Goal: Complete application form: Complete application form

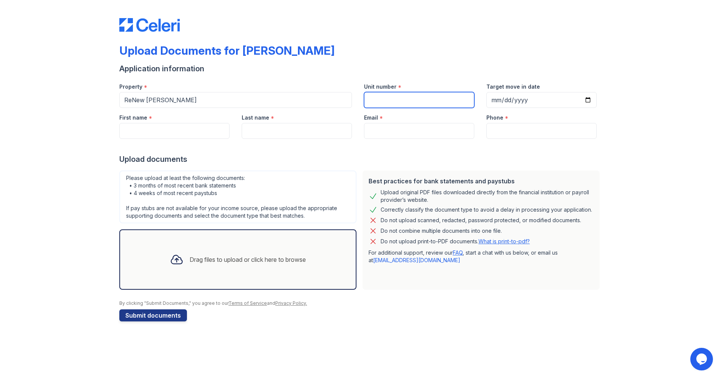
click at [428, 102] on input "Unit number" at bounding box center [419, 100] width 110 height 16
type input "1416"
click at [421, 136] on input "Email" at bounding box center [419, 131] width 110 height 16
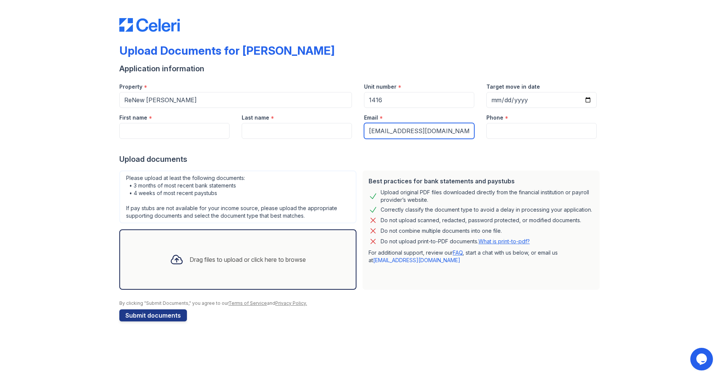
type input "brownalexandria2019@gmail.com"
click at [539, 136] on input "Phone" at bounding box center [541, 131] width 110 height 16
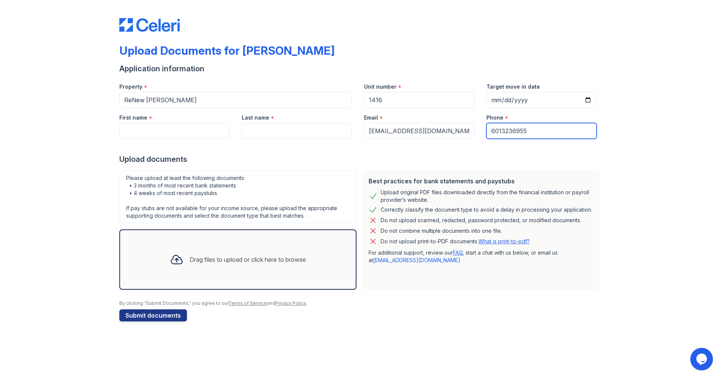
type input "6013236955"
click at [167, 129] on input "First name" at bounding box center [174, 131] width 110 height 16
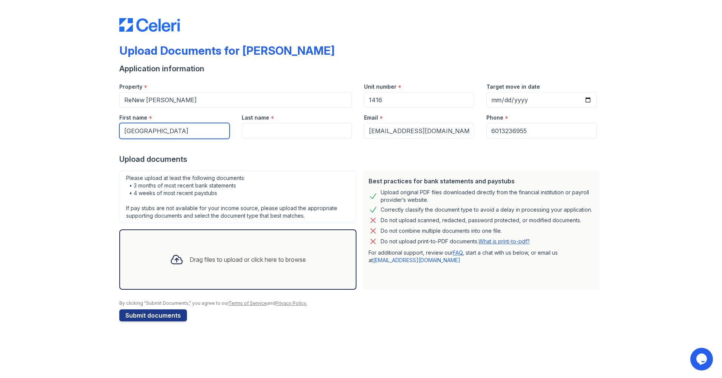
type input "Alexandria"
click at [295, 127] on input "Last name" at bounding box center [297, 131] width 110 height 16
type input "Brown"
click at [262, 267] on div "Drag files to upload or click here to browse" at bounding box center [238, 260] width 148 height 26
click at [247, 265] on div "Drag files to upload or click here to browse" at bounding box center [238, 260] width 148 height 26
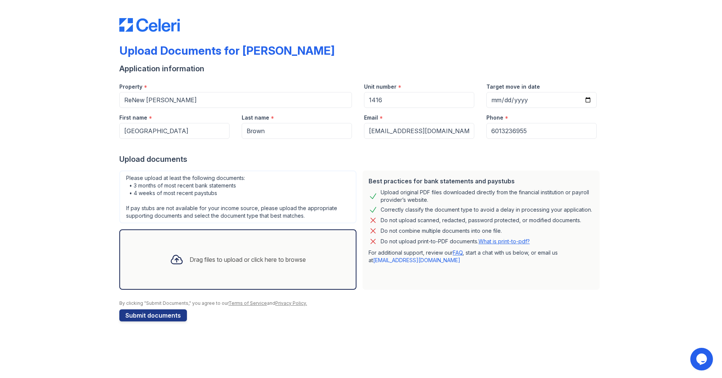
click at [177, 261] on icon at bounding box center [177, 260] width 14 height 14
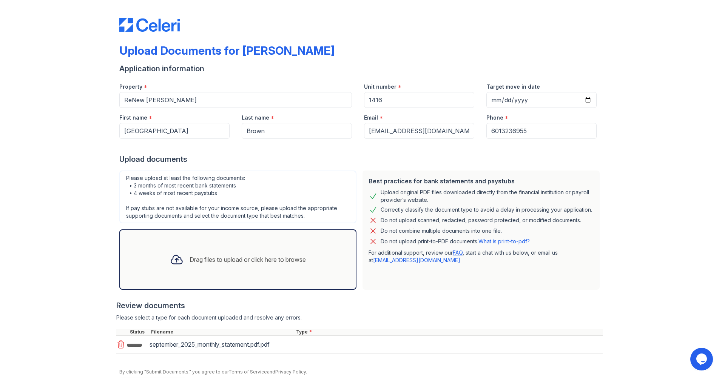
click at [185, 265] on div "Drag files to upload or click here to browse" at bounding box center [238, 260] width 148 height 26
click at [223, 257] on div "Drag files to upload or click here to browse" at bounding box center [247, 259] width 116 height 9
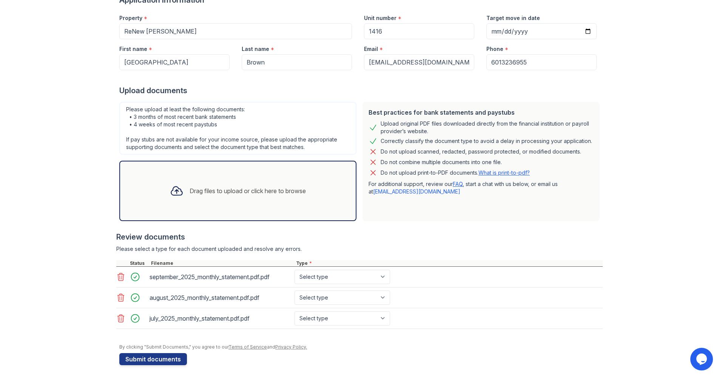
scroll to position [71, 0]
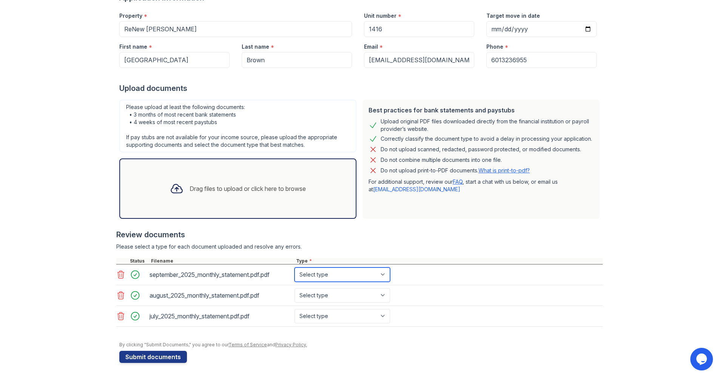
click at [369, 279] on select "Select type Paystub Bank Statement Offer Letter Tax Documents Benefit Award Let…" at bounding box center [342, 275] width 96 height 14
select select "bank_statement"
click at [294, 268] on select "Select type Paystub Bank Statement Offer Letter Tax Documents Benefit Award Let…" at bounding box center [342, 275] width 96 height 14
drag, startPoint x: 345, startPoint y: 300, endPoint x: 349, endPoint y: 298, distance: 3.9
click at [346, 300] on select "Select type Paystub Bank Statement Offer Letter Tax Documents Benefit Award Let…" at bounding box center [342, 295] width 96 height 14
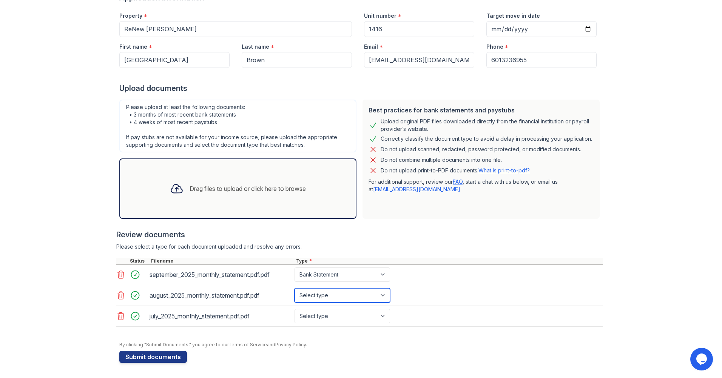
select select "bank_statement"
click at [294, 288] on select "Select type Paystub Bank Statement Offer Letter Tax Documents Benefit Award Let…" at bounding box center [342, 295] width 96 height 14
click at [355, 317] on select "Select type Paystub Bank Statement Offer Letter Tax Documents Benefit Award Let…" at bounding box center [342, 316] width 96 height 14
select select "bank_statement"
click at [294, 309] on select "Select type Paystub Bank Statement Offer Letter Tax Documents Benefit Award Let…" at bounding box center [342, 316] width 96 height 14
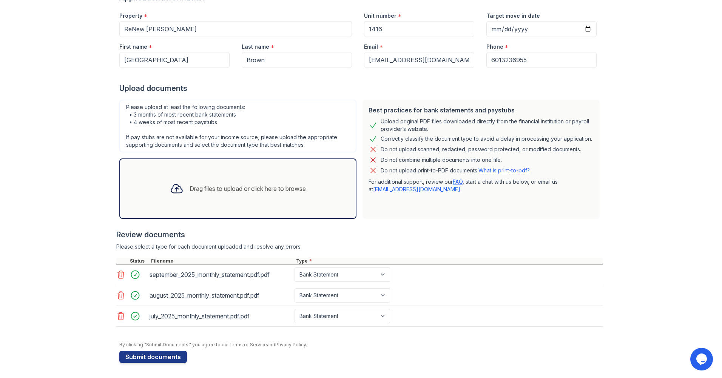
click at [233, 191] on div "Drag files to upload or click here to browse" at bounding box center [247, 188] width 116 height 9
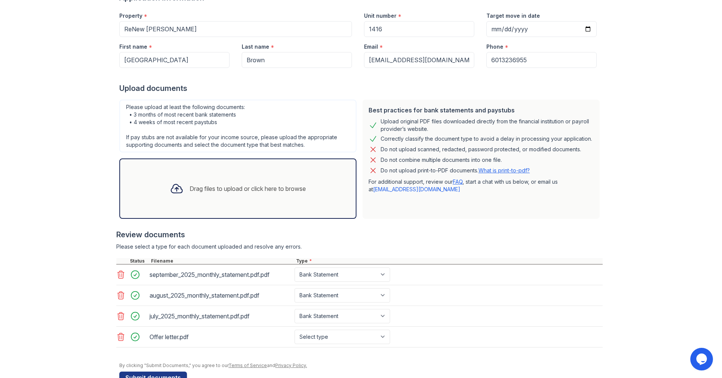
click at [209, 189] on div "Drag files to upload or click here to browse" at bounding box center [247, 188] width 116 height 9
click at [205, 199] on div "Drag files to upload or click here to browse" at bounding box center [238, 189] width 148 height 26
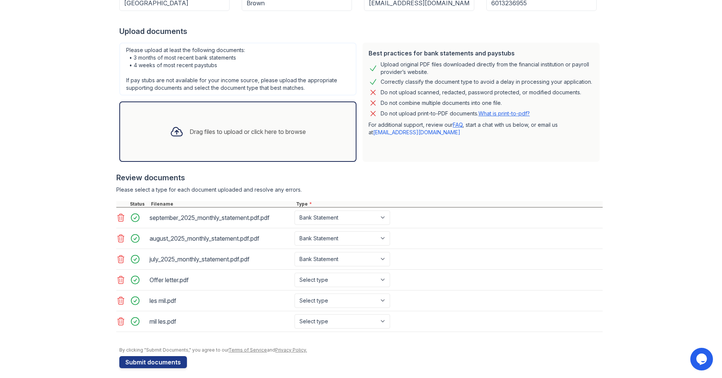
scroll to position [133, 0]
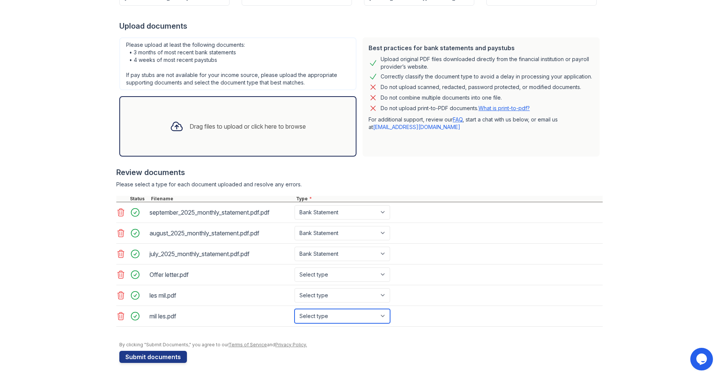
click at [368, 315] on select "Select type Paystub Bank Statement Offer Letter Tax Documents Benefit Award Let…" at bounding box center [342, 316] width 96 height 14
click at [294, 309] on select "Select type Paystub Bank Statement Offer Letter Tax Documents Benefit Award Let…" at bounding box center [342, 316] width 96 height 14
click at [375, 309] on select "Select type Paystub Bank Statement Offer Letter Tax Documents Benefit Award Let…" at bounding box center [342, 316] width 96 height 14
click at [381, 325] on div "mil les.pdf Select type Paystub Bank Statement Offer Letter Tax Documents Benef…" at bounding box center [359, 316] width 486 height 21
click at [381, 318] on select "Select type Paystub Bank Statement Offer Letter Tax Documents Benefit Award Let…" at bounding box center [342, 316] width 96 height 14
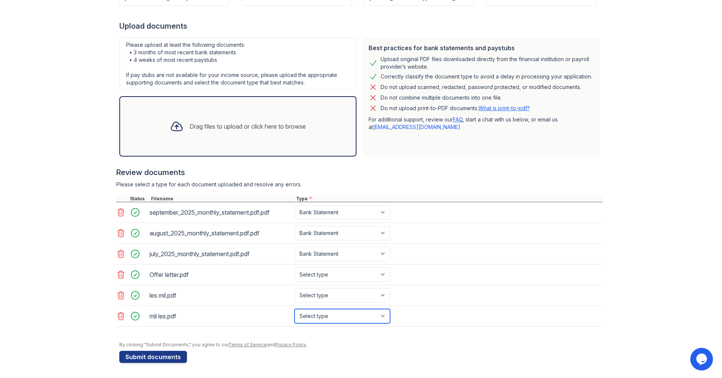
select select "paystub"
click at [294, 309] on select "Select type Paystub Bank Statement Offer Letter Tax Documents Benefit Award Let…" at bounding box center [342, 316] width 96 height 14
click at [365, 290] on select "Select type Paystub Bank Statement Offer Letter Tax Documents Benefit Award Let…" at bounding box center [342, 295] width 96 height 14
select select "paystub"
click at [294, 288] on select "Select type Paystub Bank Statement Offer Letter Tax Documents Benefit Award Let…" at bounding box center [342, 295] width 96 height 14
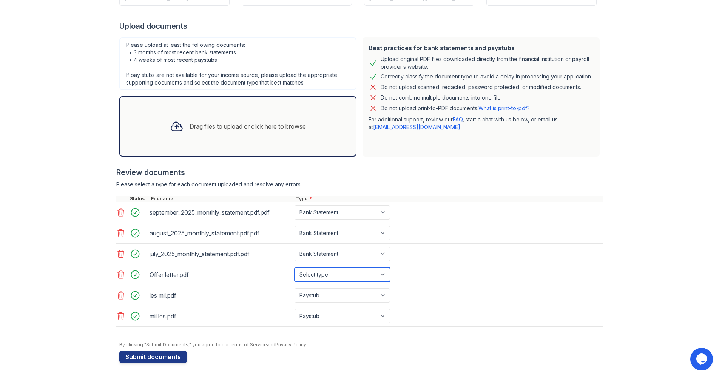
click at [362, 277] on select "Select type Paystub Bank Statement Offer Letter Tax Documents Benefit Award Let…" at bounding box center [342, 275] width 96 height 14
select select "offer_letter"
click at [294, 268] on select "Select type Paystub Bank Statement Offer Letter Tax Documents Benefit Award Let…" at bounding box center [342, 275] width 96 height 14
click at [293, 126] on div "Drag files to upload or click here to browse" at bounding box center [247, 126] width 116 height 9
click at [175, 359] on button "Submit documents" at bounding box center [153, 357] width 68 height 12
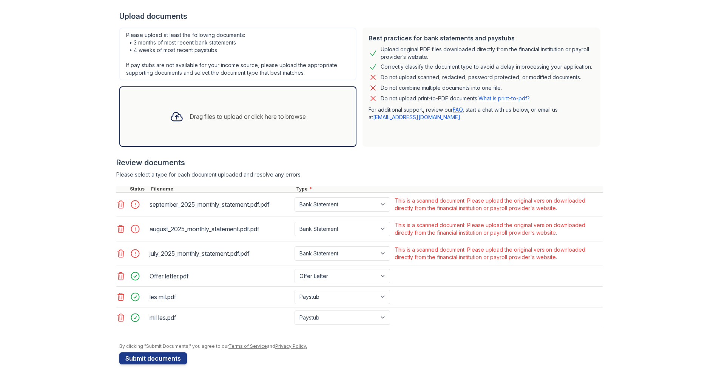
scroll to position [166, 0]
click at [120, 204] on icon at bounding box center [121, 203] width 6 height 8
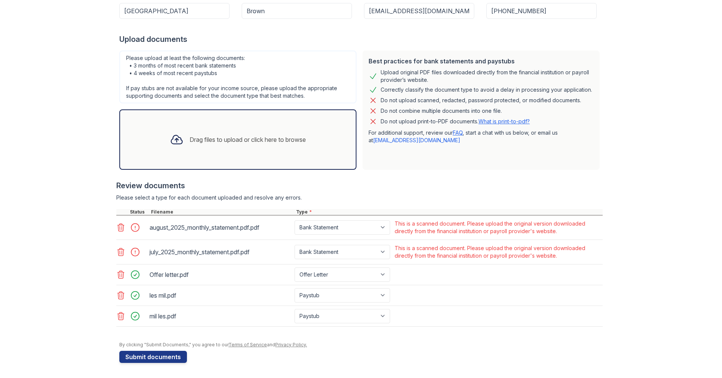
click at [116, 225] on icon at bounding box center [120, 227] width 9 height 9
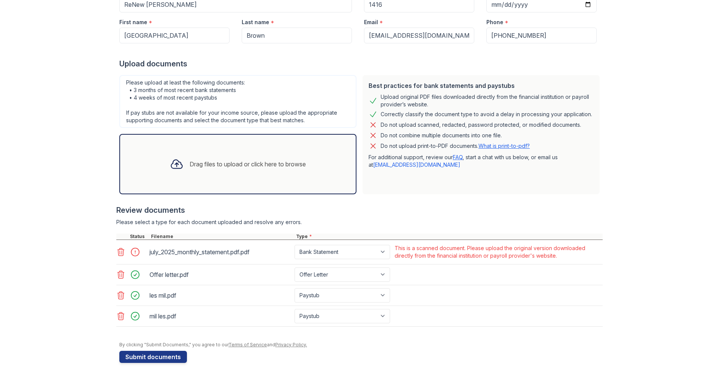
click at [116, 251] on icon at bounding box center [120, 252] width 9 height 9
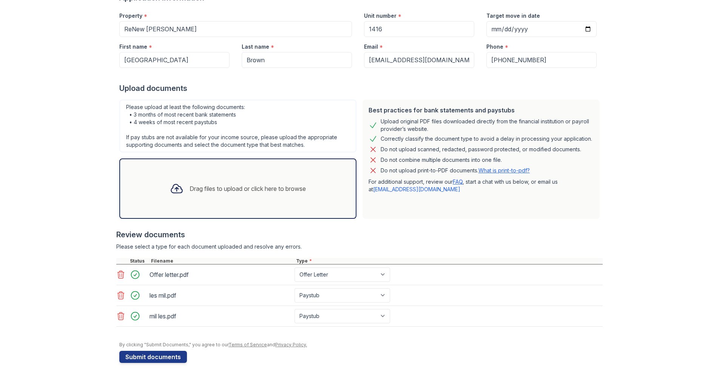
scroll to position [92, 0]
click at [189, 186] on div "Drag files to upload or click here to browse" at bounding box center [247, 188] width 116 height 9
drag, startPoint x: 656, startPoint y: 40, endPoint x: 662, endPoint y: 40, distance: 6.8
click at [657, 40] on div "Upload Documents for ReNew Brandon Please correct the errors below. Application…" at bounding box center [361, 143] width 698 height 470
click at [689, 40] on div "Upload Documents for ReNew Brandon Please correct the errors below. Application…" at bounding box center [361, 143] width 698 height 470
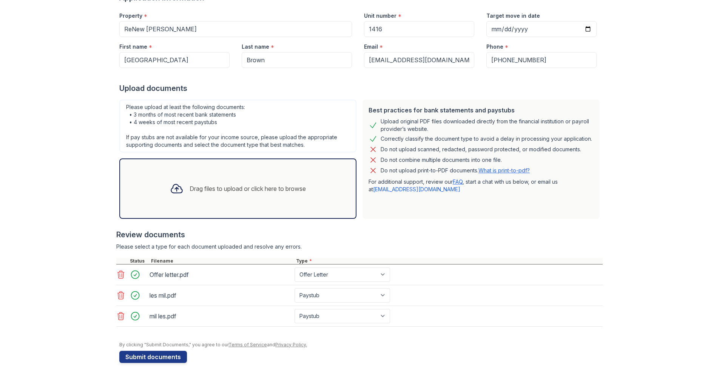
click at [216, 189] on div "Drag files to upload or click here to browse" at bounding box center [247, 188] width 116 height 9
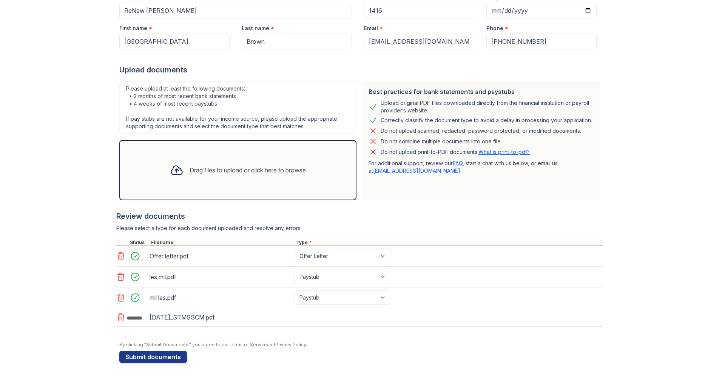
scroll to position [113, 0]
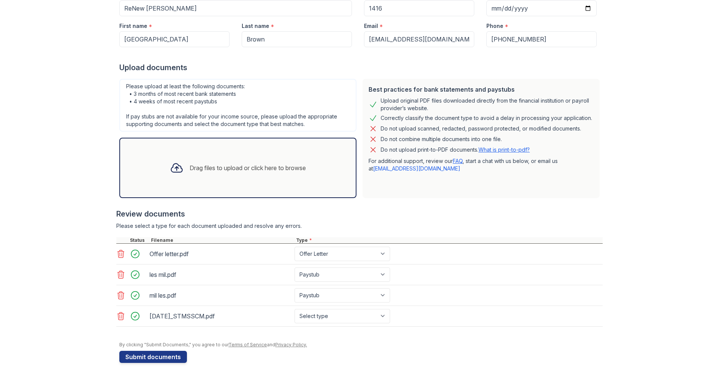
click at [265, 182] on div "Drag files to upload or click here to browse" at bounding box center [237, 168] width 237 height 60
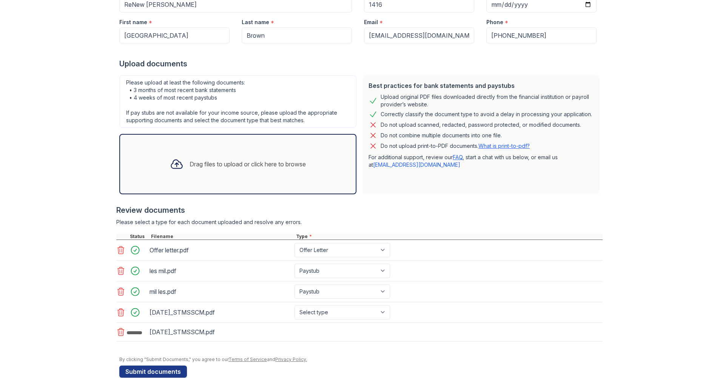
click at [217, 162] on div "Drag files to upload or click here to browse" at bounding box center [247, 164] width 116 height 9
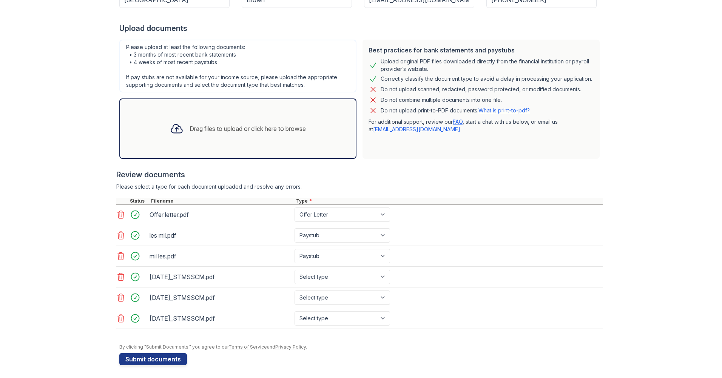
scroll to position [154, 0]
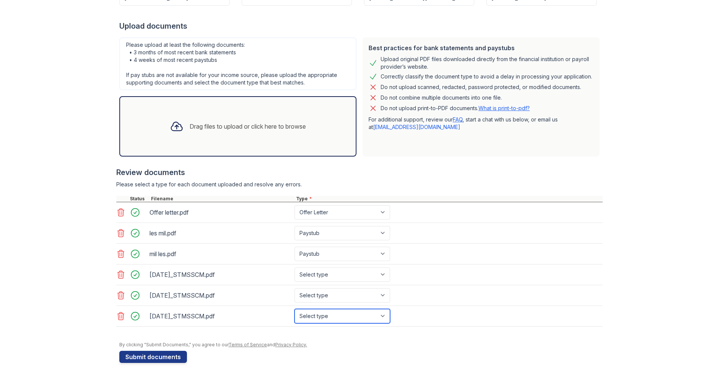
click at [374, 317] on select "Select type Paystub Bank Statement Offer Letter Tax Documents Benefit Award Let…" at bounding box center [342, 316] width 96 height 14
select select "bank_statement"
click at [294, 309] on select "Select type Paystub Bank Statement Offer Letter Tax Documents Benefit Award Let…" at bounding box center [342, 316] width 96 height 14
click at [350, 293] on select "Select type Paystub Bank Statement Offer Letter Tax Documents Benefit Award Let…" at bounding box center [342, 295] width 96 height 14
select select "bank_statement"
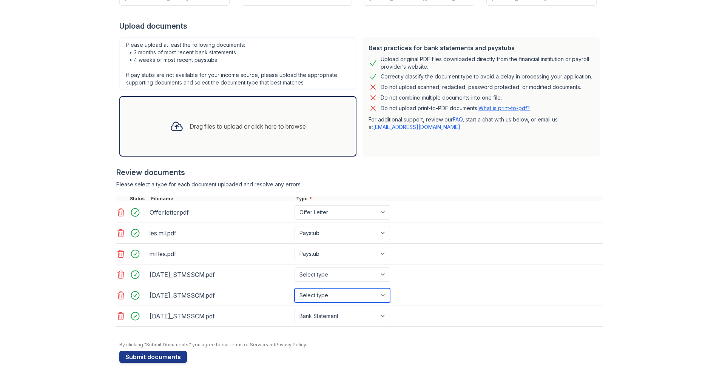
click at [294, 288] on select "Select type Paystub Bank Statement Offer Letter Tax Documents Benefit Award Let…" at bounding box center [342, 295] width 96 height 14
click at [344, 280] on select "Select type Paystub Bank Statement Offer Letter Tax Documents Benefit Award Let…" at bounding box center [342, 275] width 96 height 14
select select "bank_statement"
click at [294, 268] on select "Select type Paystub Bank Statement Offer Letter Tax Documents Benefit Award Let…" at bounding box center [342, 275] width 96 height 14
click at [162, 360] on button "Submit documents" at bounding box center [153, 357] width 68 height 12
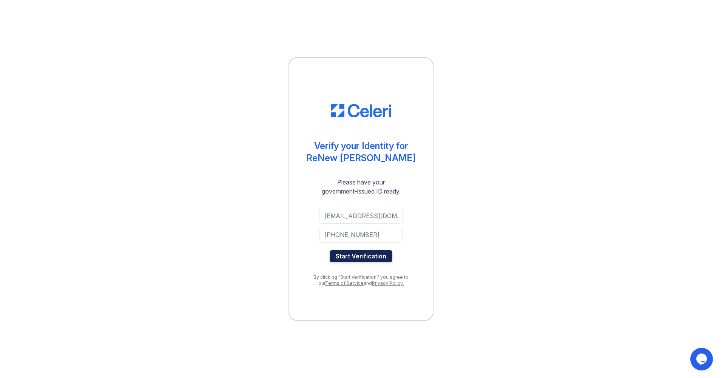
click at [372, 257] on button "Start Verification" at bounding box center [361, 256] width 63 height 12
